Goal: Information Seeking & Learning: Learn about a topic

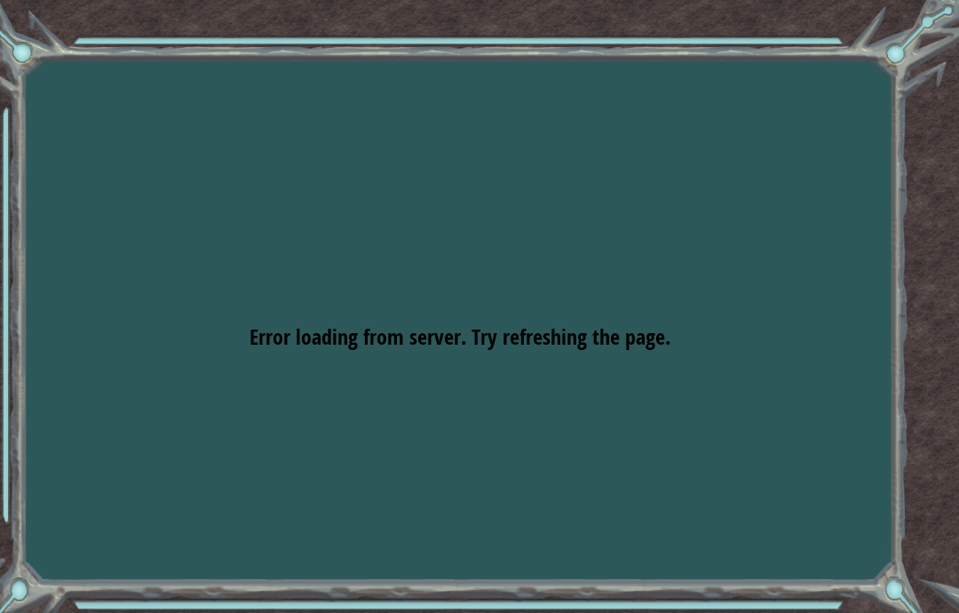
click at [869, 178] on div "Goals Error loading from server. Try refreshing the page. You'll need to join a…" at bounding box center [479, 306] width 959 height 613
click at [868, 170] on div "Goals Error loading from server. Try refreshing the page. You'll need to join a…" at bounding box center [479, 306] width 959 height 613
click at [854, 231] on div "Goals Error loading from server. Try refreshing the page. You'll need to join a…" at bounding box center [479, 306] width 959 height 613
